Goal: Task Accomplishment & Management: Use online tool/utility

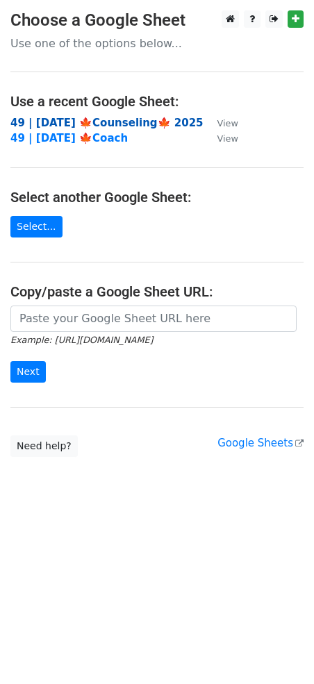
click at [114, 124] on strong "49 | [DATE] 🍁Counseling🍁 2025" at bounding box center [106, 123] width 193 height 12
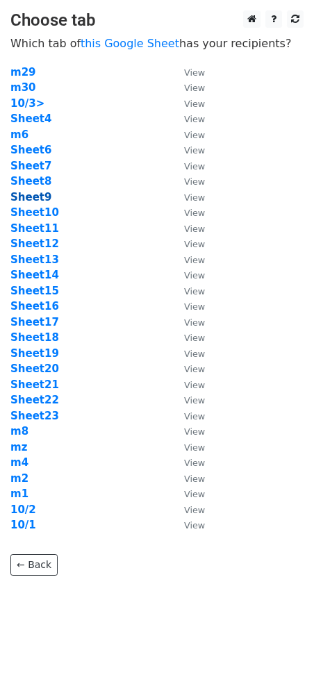
click at [40, 196] on strong "Sheet9" at bounding box center [30, 197] width 41 height 12
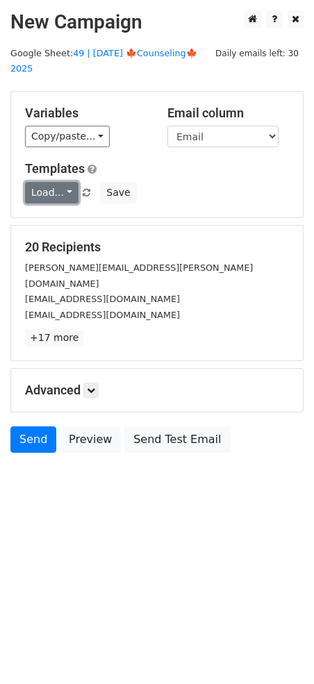
click at [58, 182] on link "Load..." at bounding box center [51, 193] width 53 height 22
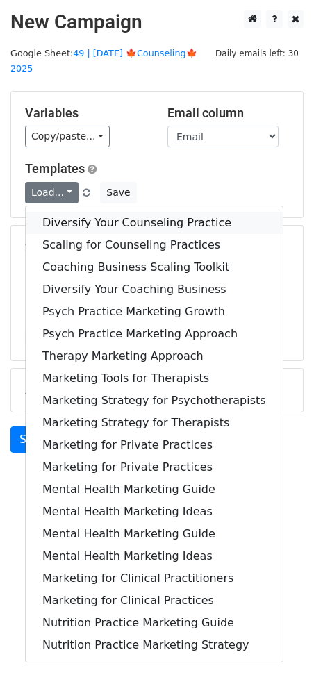
click at [84, 212] on link "Diversify Your Counseling Practice" at bounding box center [154, 223] width 257 height 22
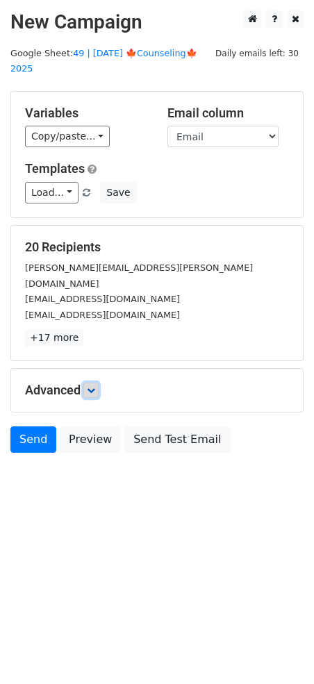
click at [95, 386] on icon at bounding box center [91, 390] width 8 height 8
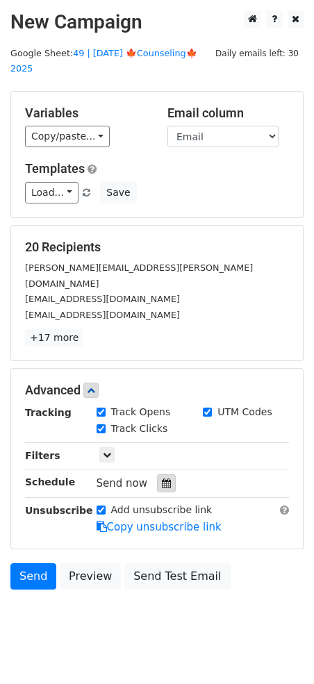
click at [157, 474] on div at bounding box center [166, 483] width 19 height 18
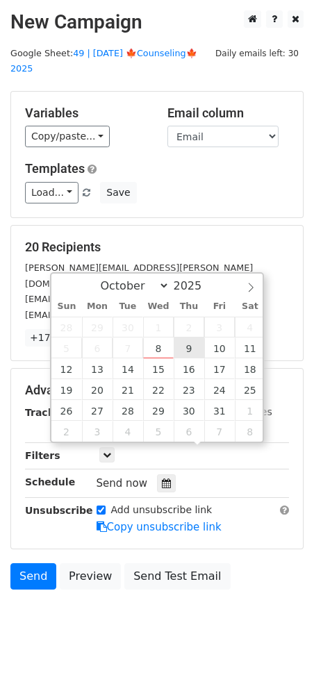
type input "2025-10-09 12:00"
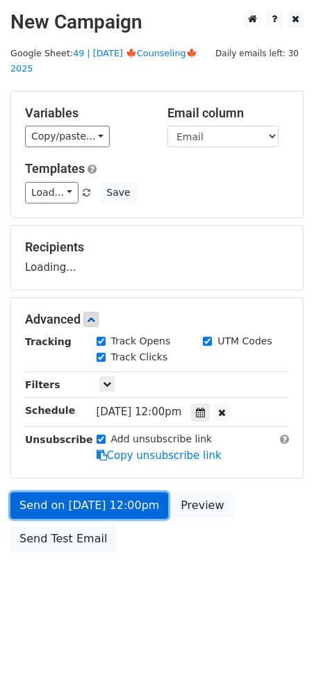
click at [124, 492] on link "Send on Oct 9 at 12:00pm" at bounding box center [89, 505] width 158 height 26
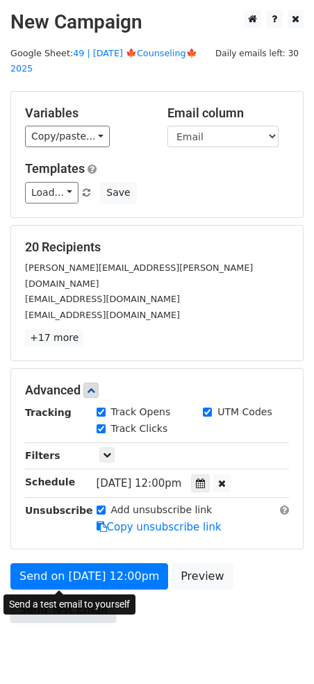
click at [56, 596] on link "Send Test Email" at bounding box center [63, 609] width 106 height 26
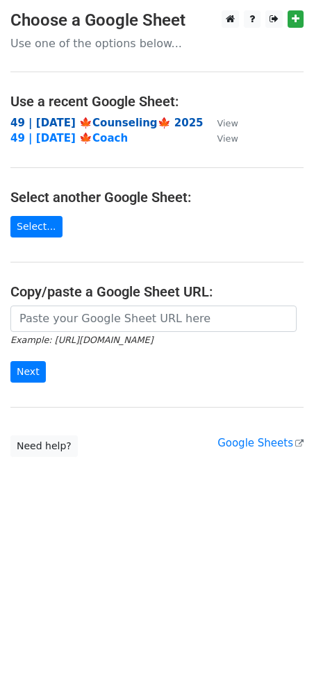
click at [115, 123] on strong "49 | [DATE] 🍁Counseling🍁 2025" at bounding box center [106, 123] width 193 height 12
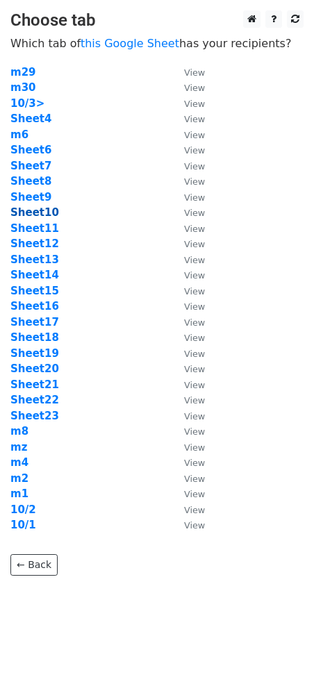
click at [43, 213] on strong "Sheet10" at bounding box center [34, 212] width 49 height 12
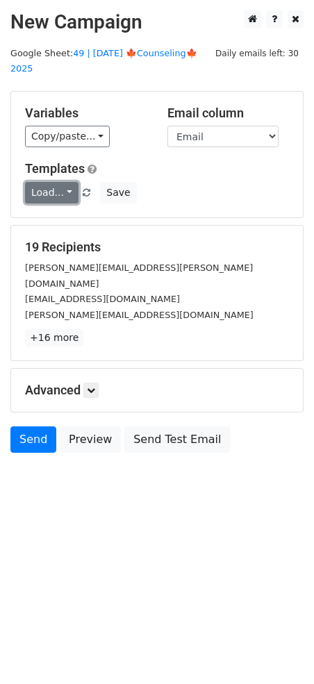
click at [37, 182] on link "Load..." at bounding box center [51, 193] width 53 height 22
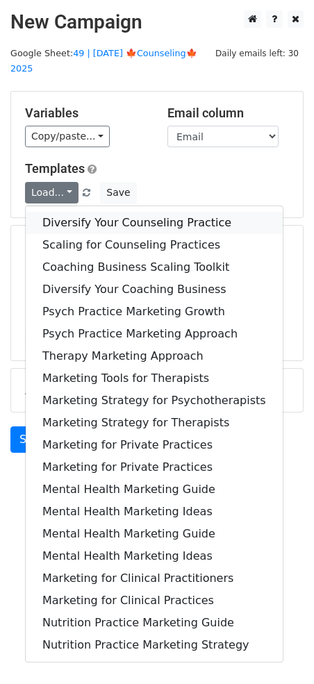
click at [85, 212] on link "Diversify Your Counseling Practice" at bounding box center [154, 223] width 257 height 22
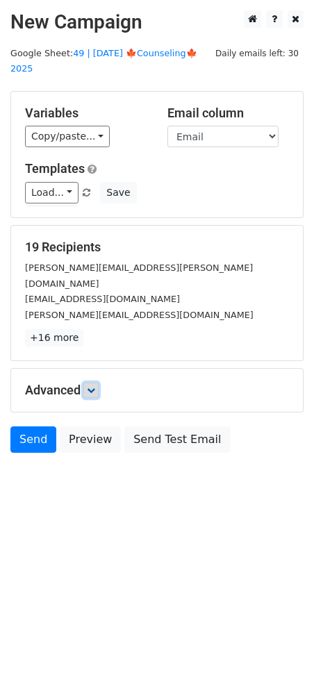
click at [90, 386] on icon at bounding box center [91, 390] width 8 height 8
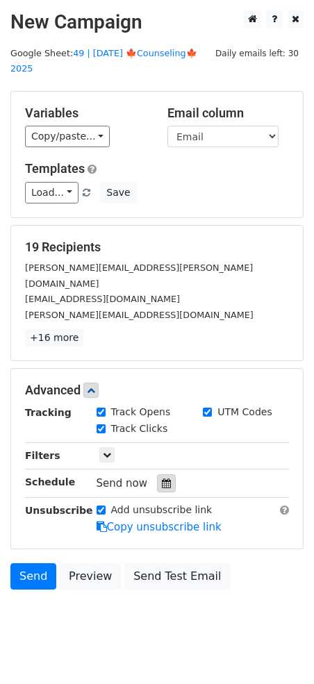
click at [162, 478] on icon at bounding box center [166, 483] width 9 height 10
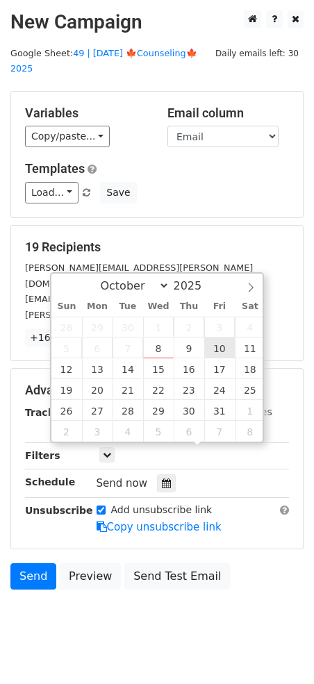
type input "2025-10-10 12:00"
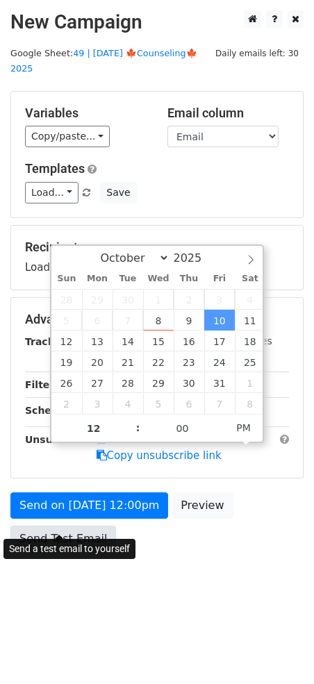
click at [73, 526] on link "Send Test Email" at bounding box center [63, 539] width 106 height 26
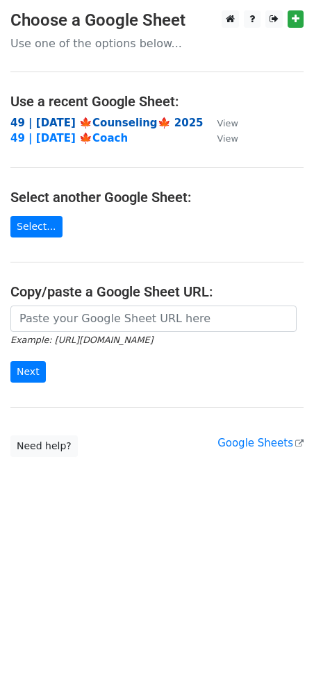
click at [121, 119] on strong "49 | OCT 1 🍁Counseling🍁 2025" at bounding box center [106, 123] width 193 height 12
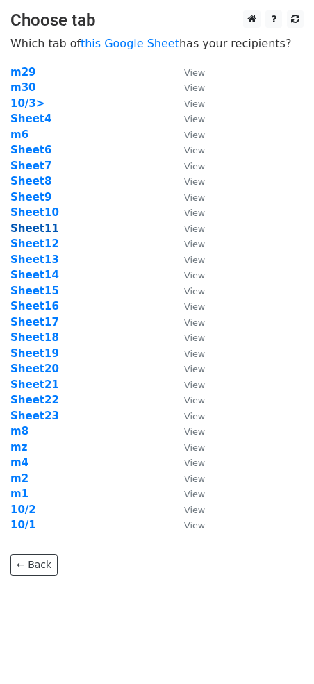
click at [25, 231] on strong "Sheet11" at bounding box center [34, 228] width 49 height 12
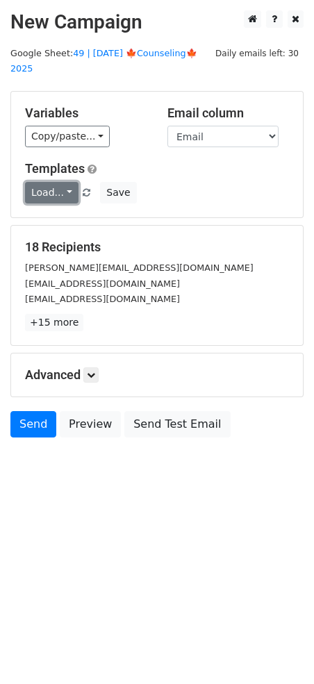
click at [60, 182] on link "Load..." at bounding box center [51, 193] width 53 height 22
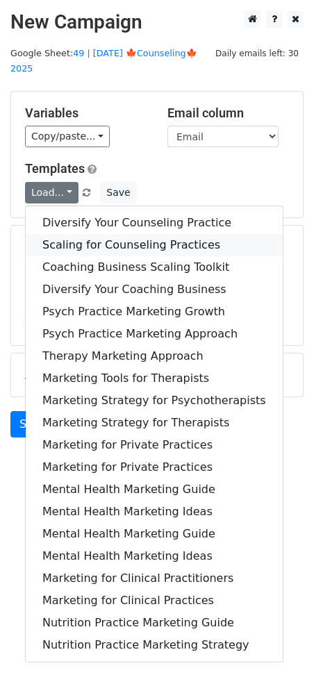
click at [79, 234] on link "Scaling for Counseling Practices" at bounding box center [154, 245] width 257 height 22
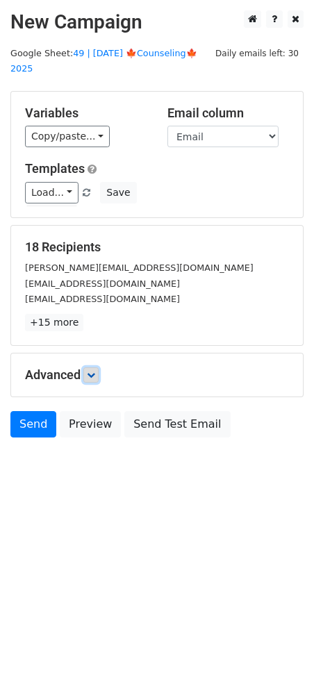
click at [99, 367] on link at bounding box center [90, 374] width 15 height 15
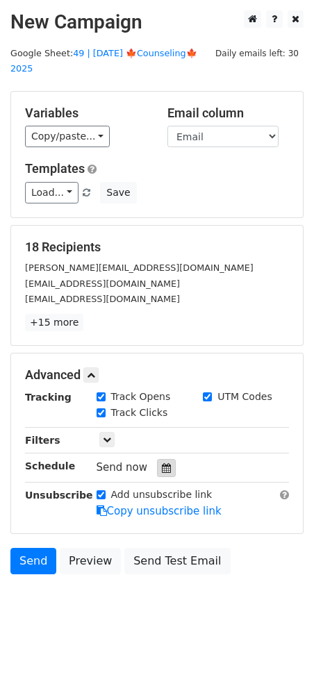
click at [162, 463] on icon at bounding box center [166, 468] width 9 height 10
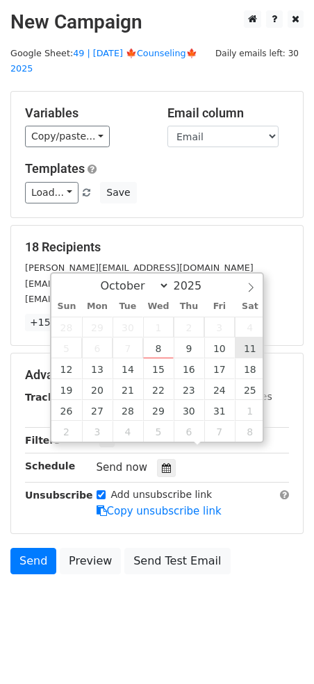
type input "2025-10-11 12:00"
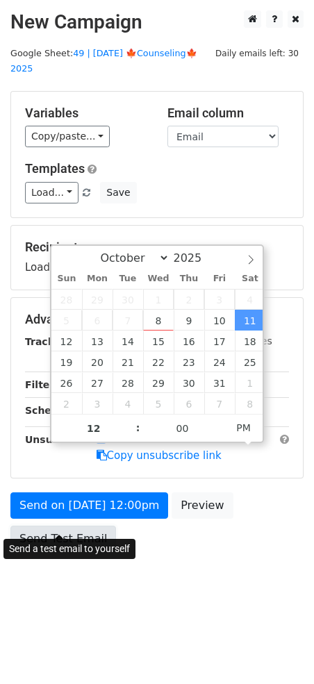
click at [91, 526] on link "Send Test Email" at bounding box center [63, 539] width 106 height 26
